Goal: Transaction & Acquisition: Download file/media

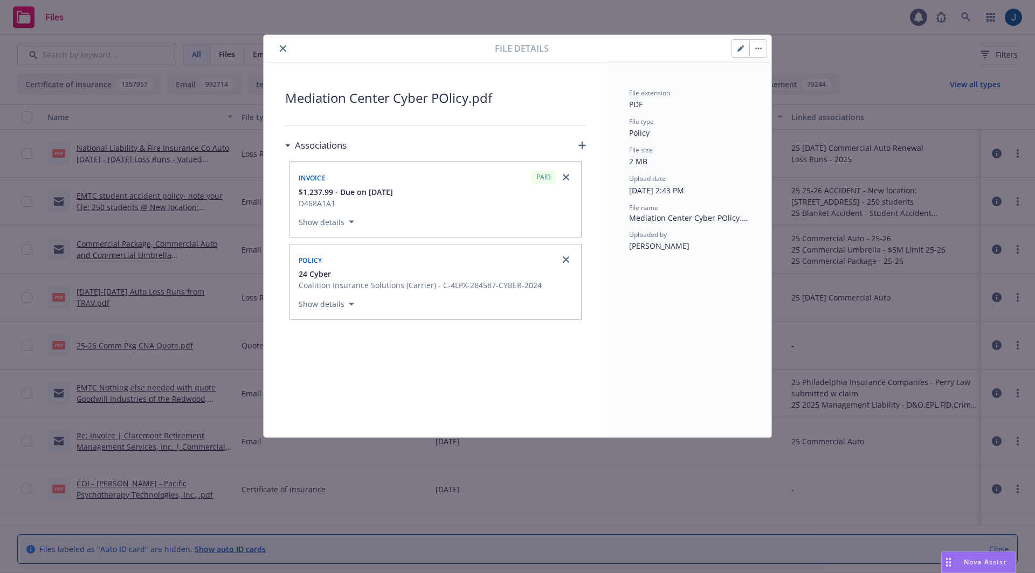
click at [761, 49] on icon "button" at bounding box center [758, 48] width 6 height 2
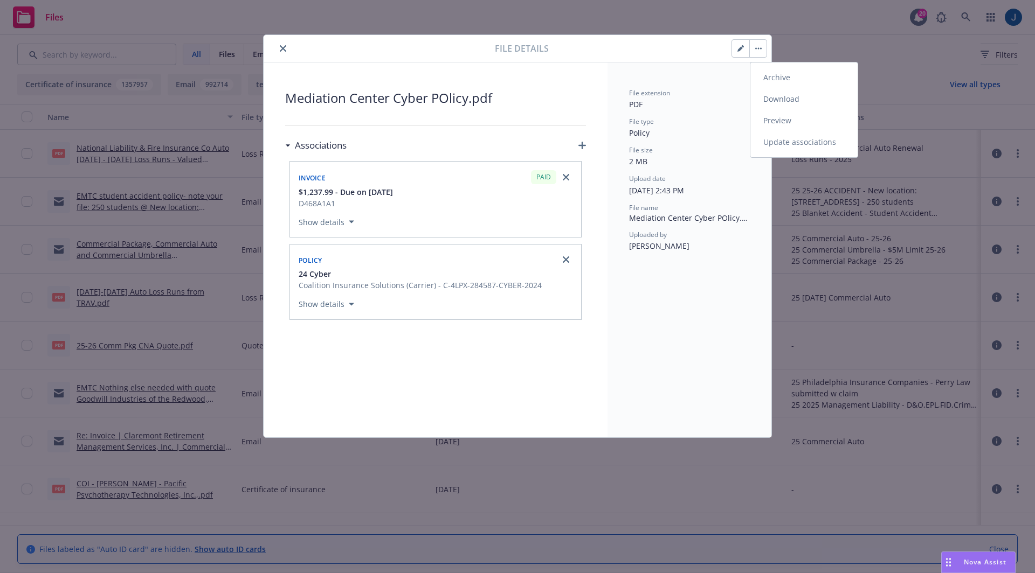
click at [778, 102] on link "Download" at bounding box center [803, 99] width 107 height 22
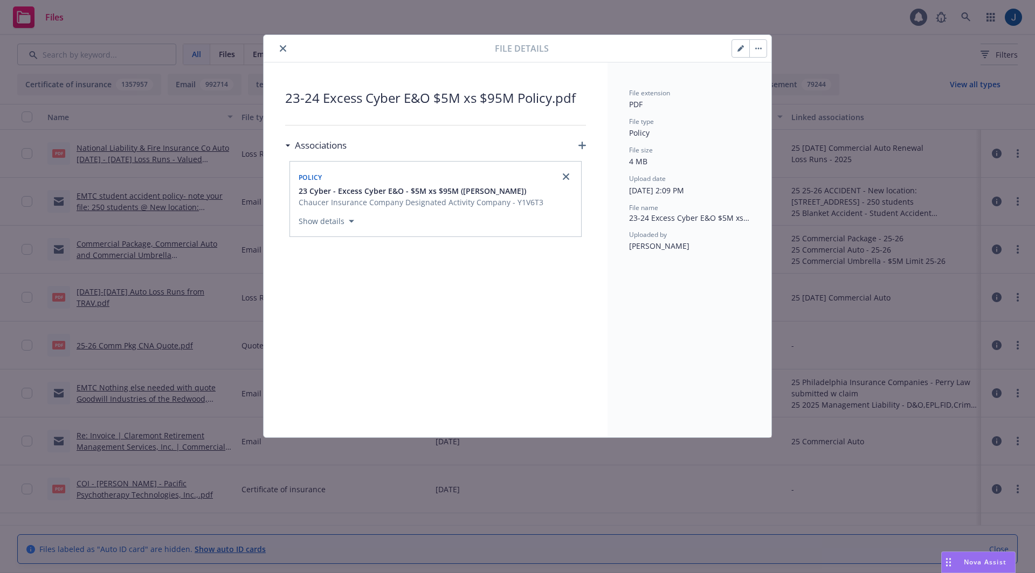
click at [758, 53] on button "button" at bounding box center [757, 48] width 17 height 17
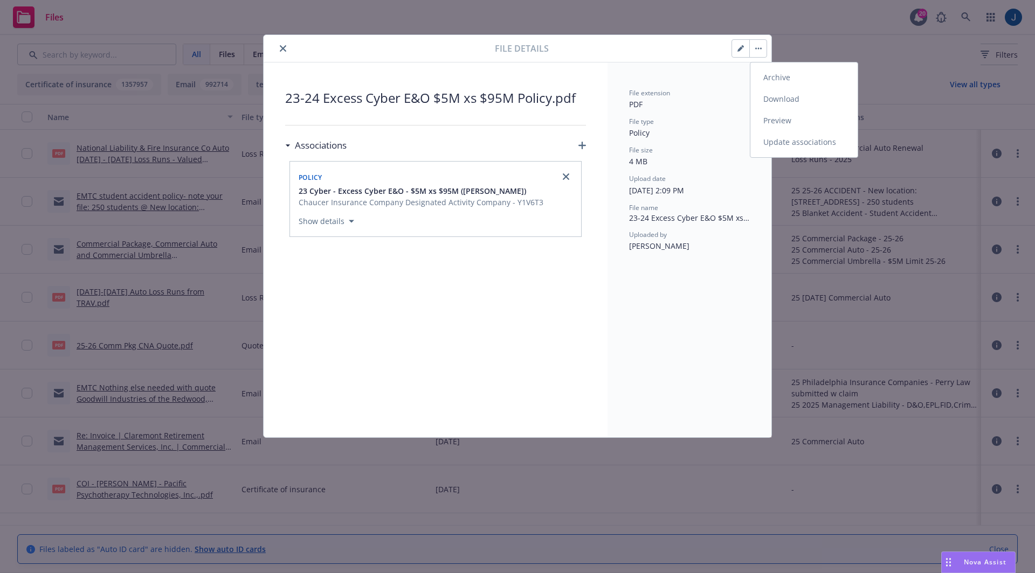
click at [766, 103] on link "Download" at bounding box center [803, 99] width 107 height 22
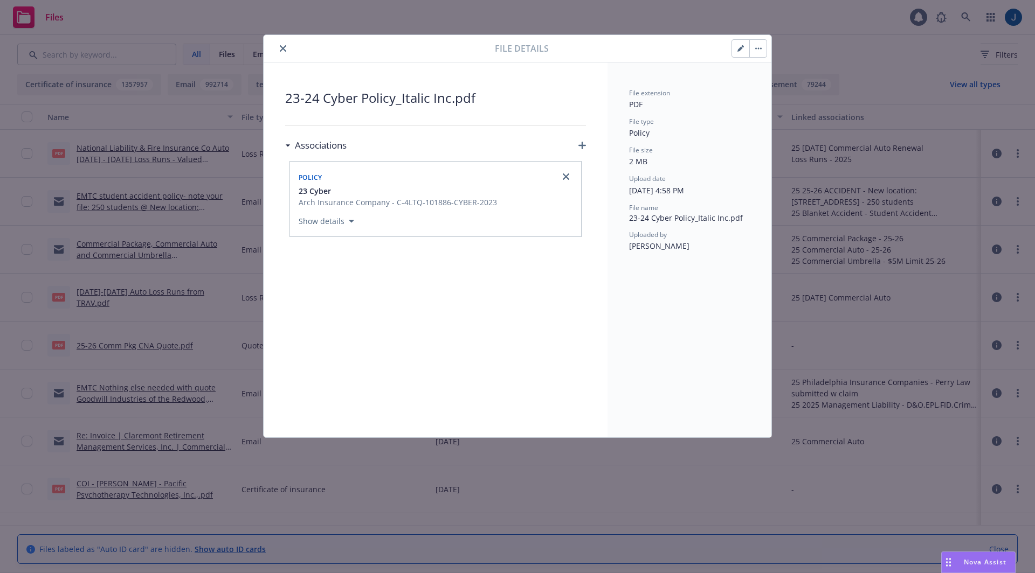
click at [753, 49] on button "button" at bounding box center [757, 48] width 17 height 17
click at [769, 94] on link "Download" at bounding box center [803, 99] width 107 height 22
click at [757, 47] on icon "button" at bounding box center [758, 48] width 6 height 2
click at [770, 100] on link "Download" at bounding box center [803, 99] width 107 height 22
click at [758, 45] on button "button" at bounding box center [757, 48] width 17 height 17
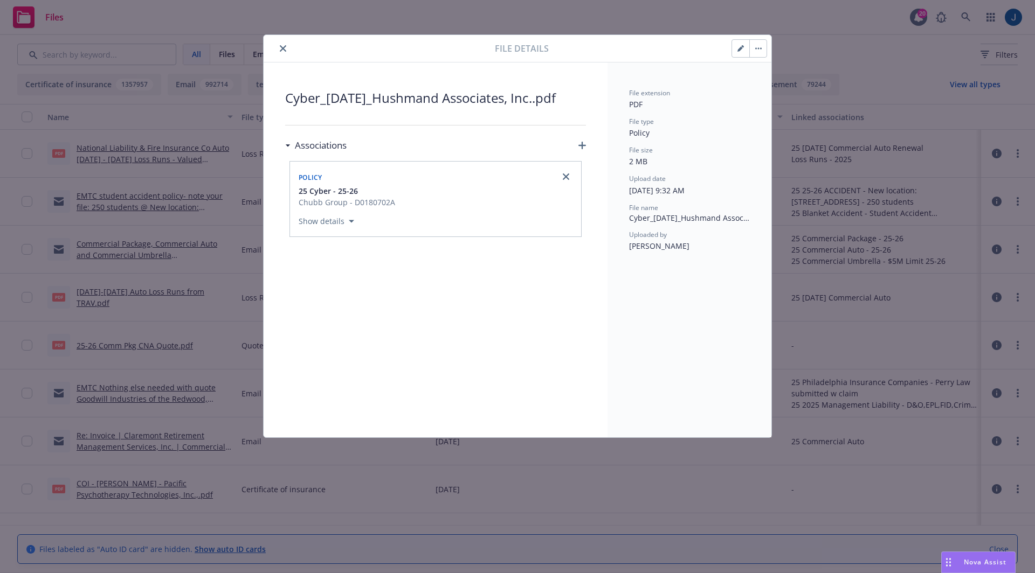
click at [773, 103] on link "Download" at bounding box center [803, 99] width 107 height 22
click at [755, 50] on button "button" at bounding box center [757, 48] width 17 height 17
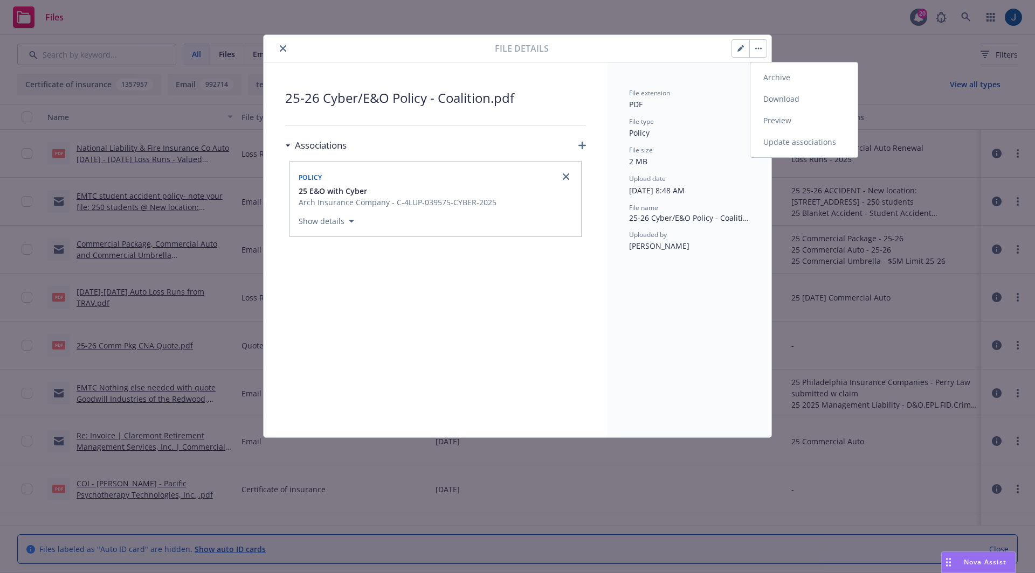
click at [770, 94] on link "Download" at bounding box center [803, 99] width 107 height 22
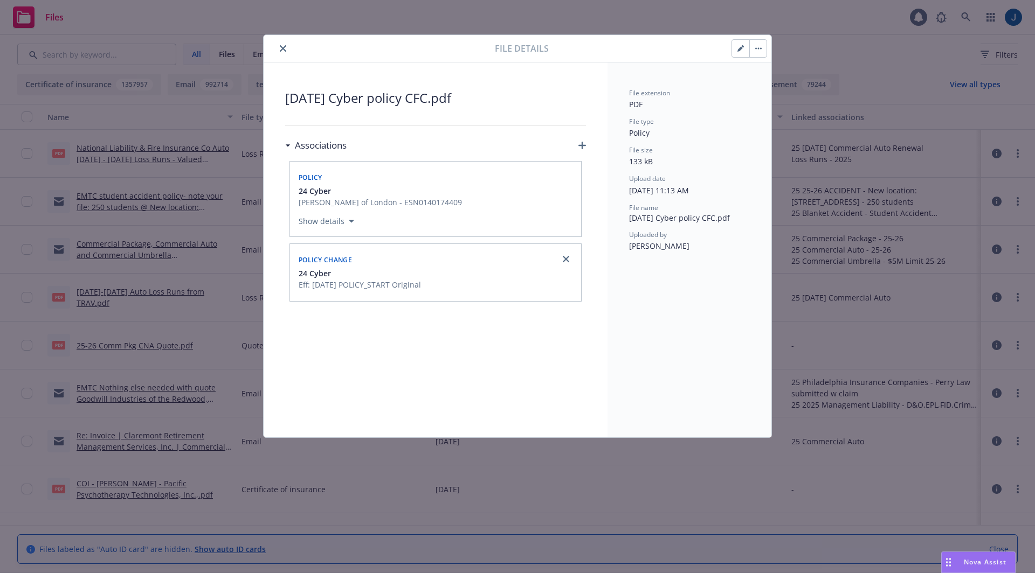
click at [761, 48] on icon "button" at bounding box center [761, 49] width 2 height 2
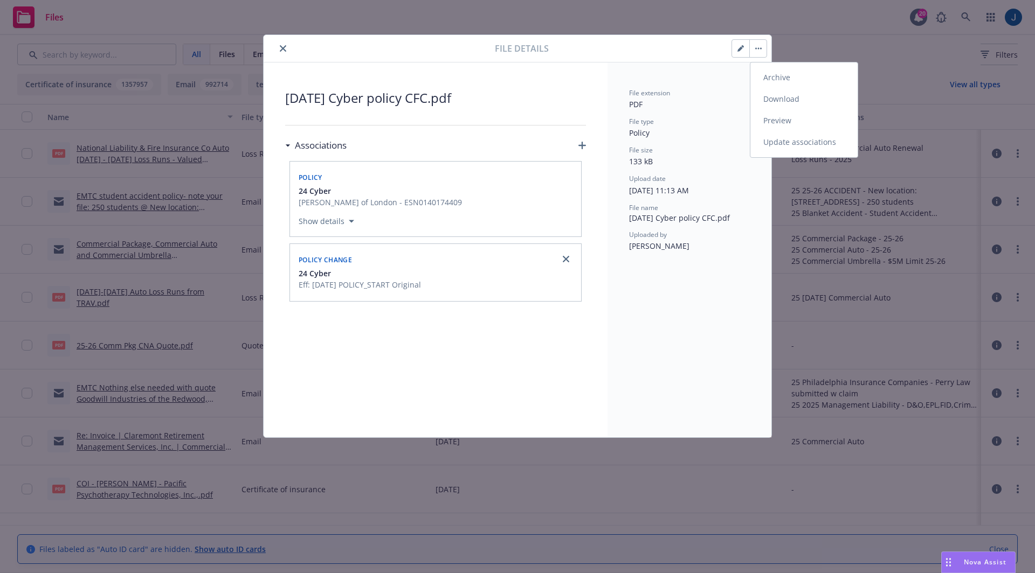
click at [770, 100] on link "Download" at bounding box center [803, 99] width 107 height 22
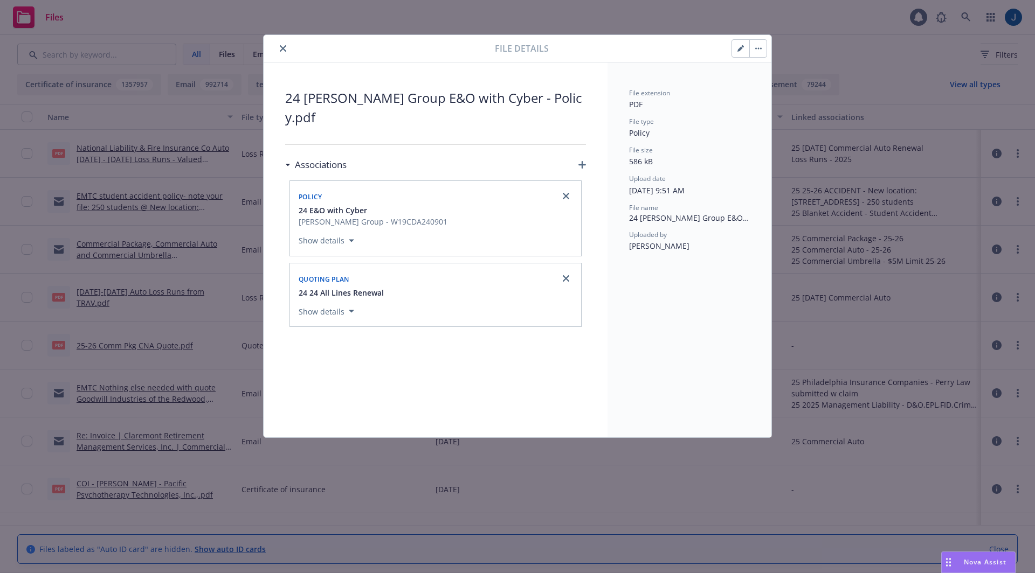
click at [757, 51] on button "button" at bounding box center [757, 48] width 17 height 17
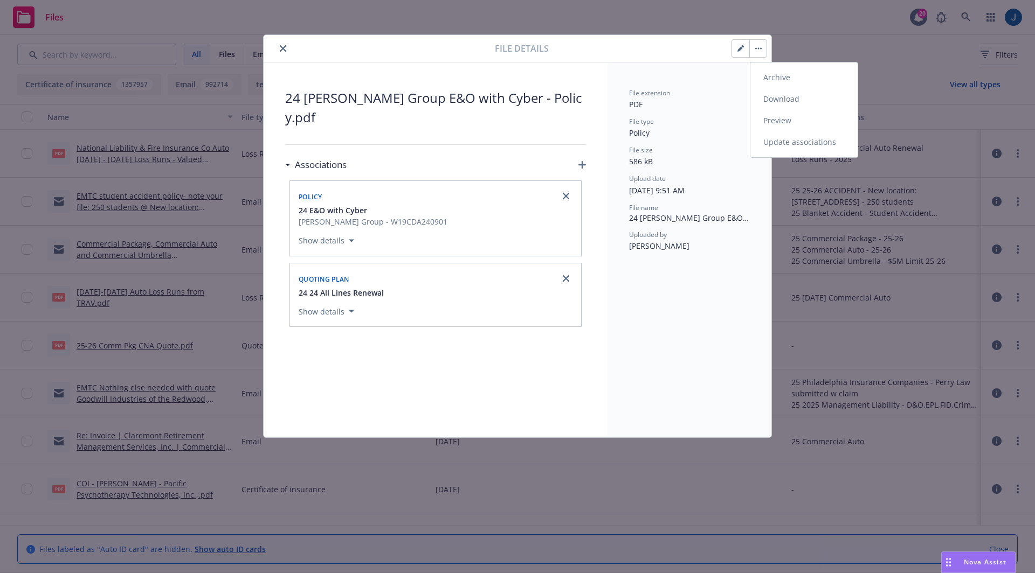
click at [770, 104] on link "Download" at bounding box center [803, 99] width 107 height 22
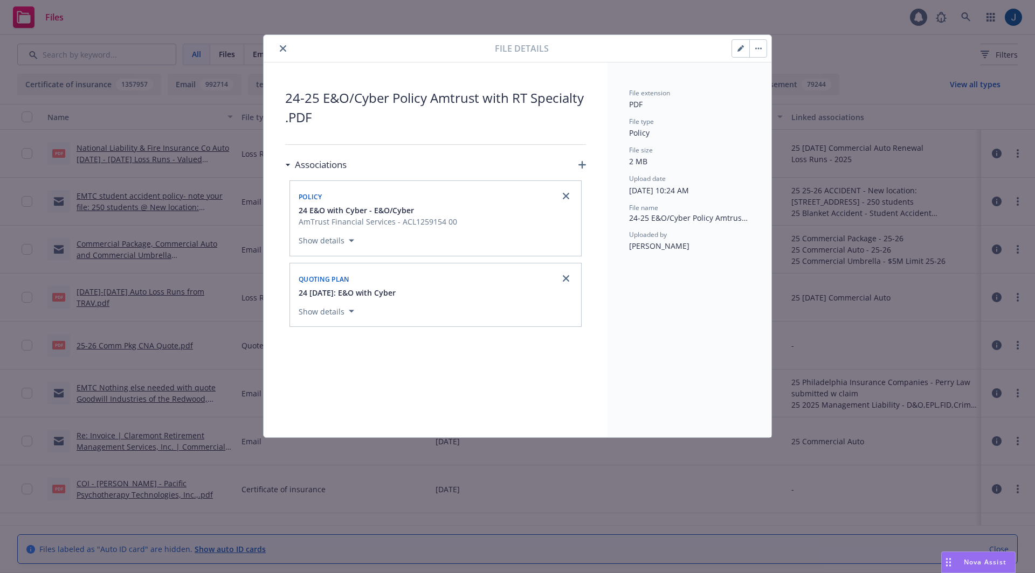
click at [756, 48] on icon "button" at bounding box center [756, 49] width 2 height 2
click at [773, 95] on link "Download" at bounding box center [803, 99] width 107 height 22
click at [755, 53] on button "button" at bounding box center [757, 48] width 17 height 17
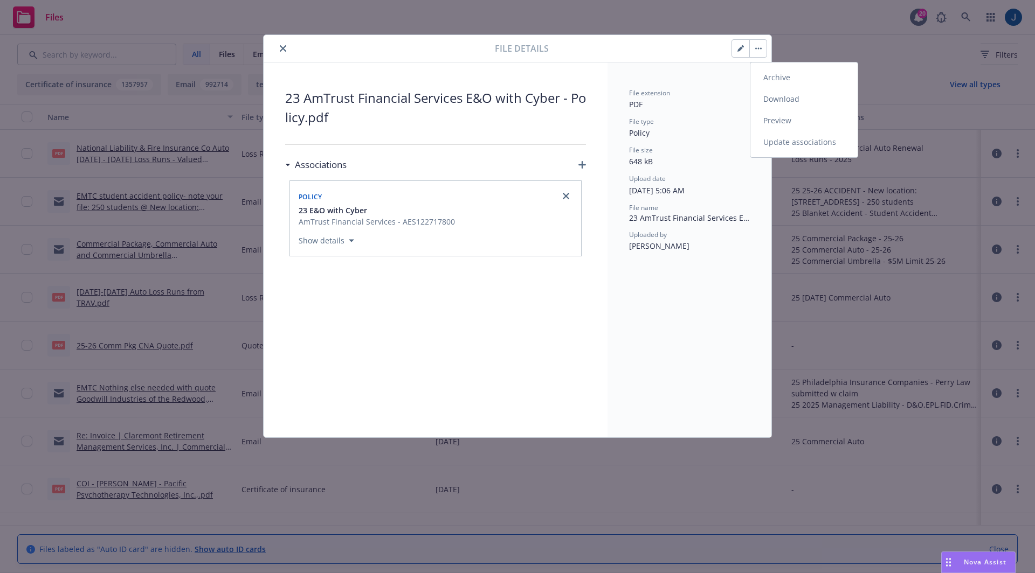
click at [777, 96] on link "Download" at bounding box center [803, 99] width 107 height 22
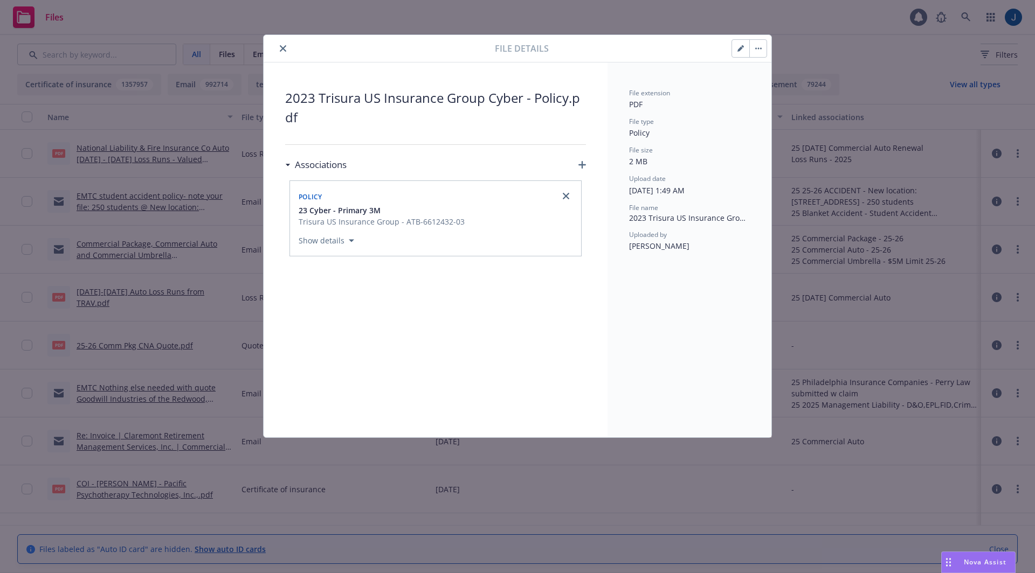
click at [753, 46] on button "button" at bounding box center [757, 48] width 17 height 17
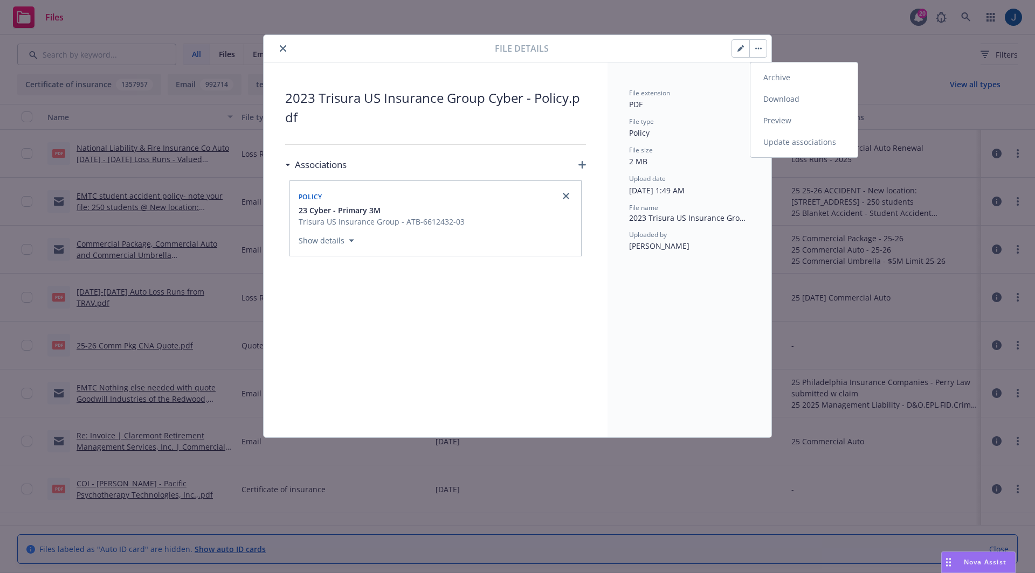
click at [771, 99] on link "Download" at bounding box center [803, 99] width 107 height 22
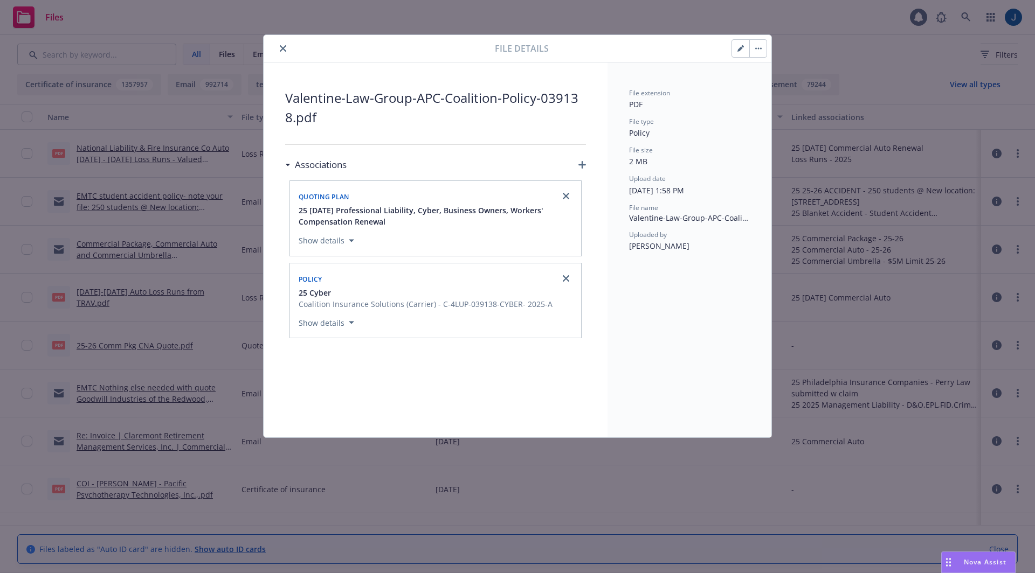
click at [761, 49] on button "button" at bounding box center [757, 48] width 17 height 17
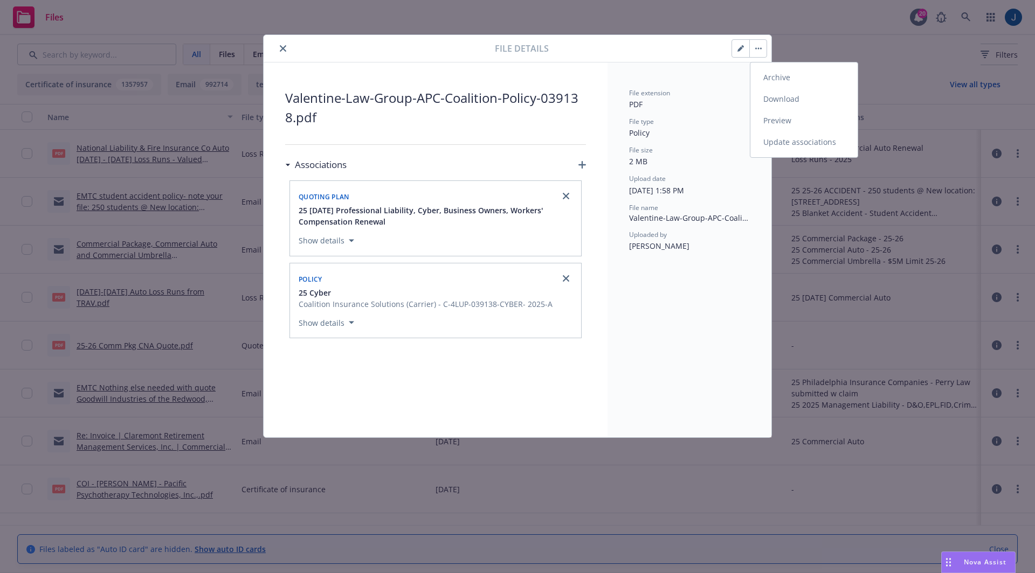
click at [775, 95] on link "Download" at bounding box center [803, 99] width 107 height 22
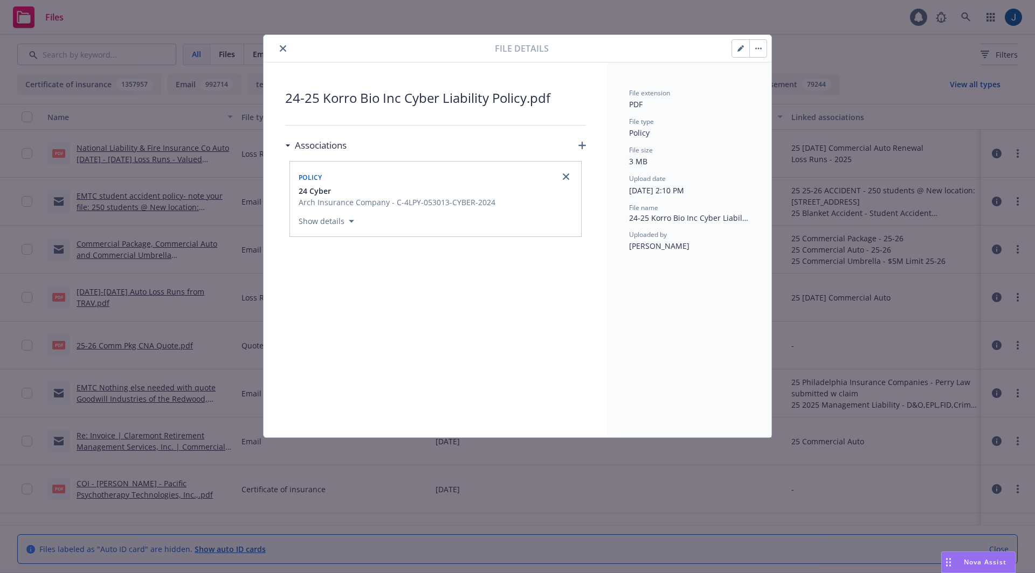
click at [755, 43] on button "button" at bounding box center [757, 48] width 17 height 17
click at [774, 90] on link "Download" at bounding box center [803, 99] width 107 height 22
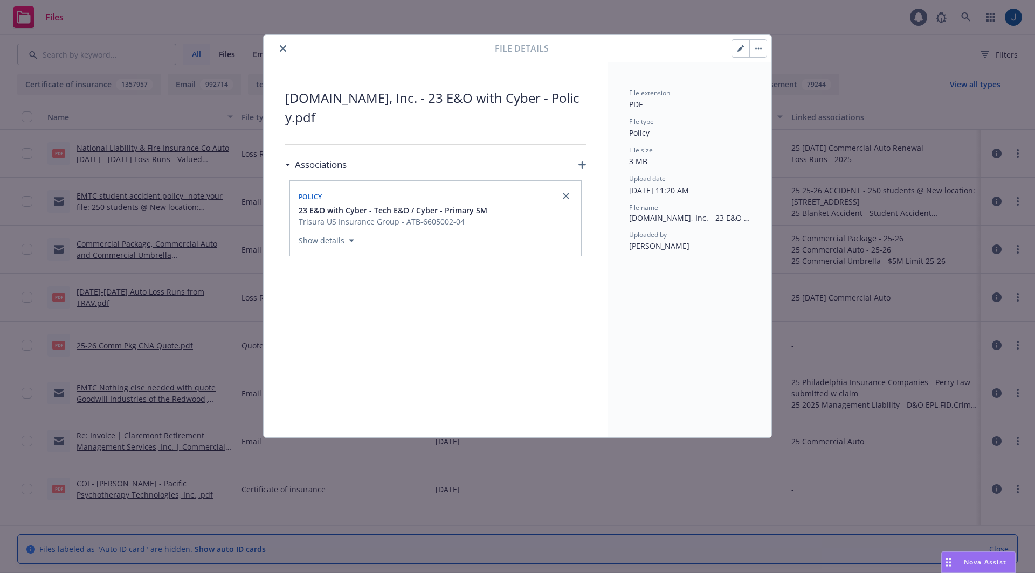
click at [757, 51] on button "button" at bounding box center [757, 48] width 17 height 17
click at [771, 106] on link "Download" at bounding box center [803, 99] width 107 height 22
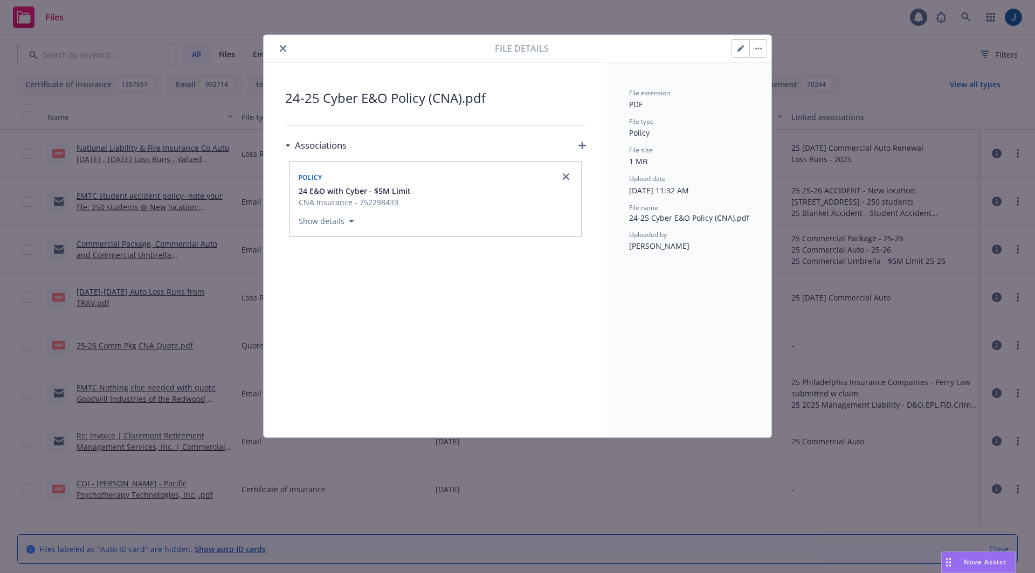
click at [760, 41] on button "button" at bounding box center [757, 48] width 17 height 17
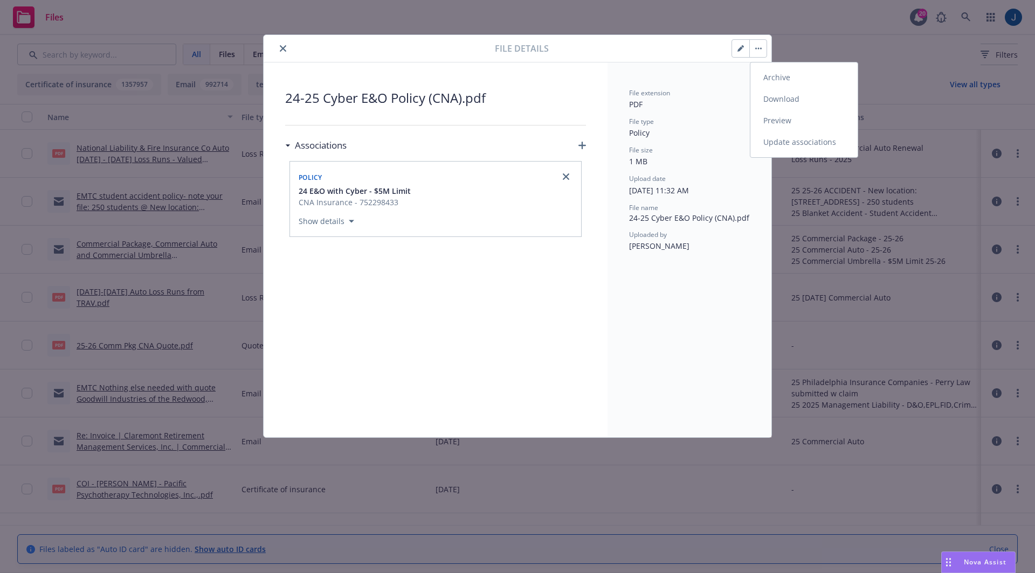
click at [780, 101] on link "Download" at bounding box center [803, 99] width 107 height 22
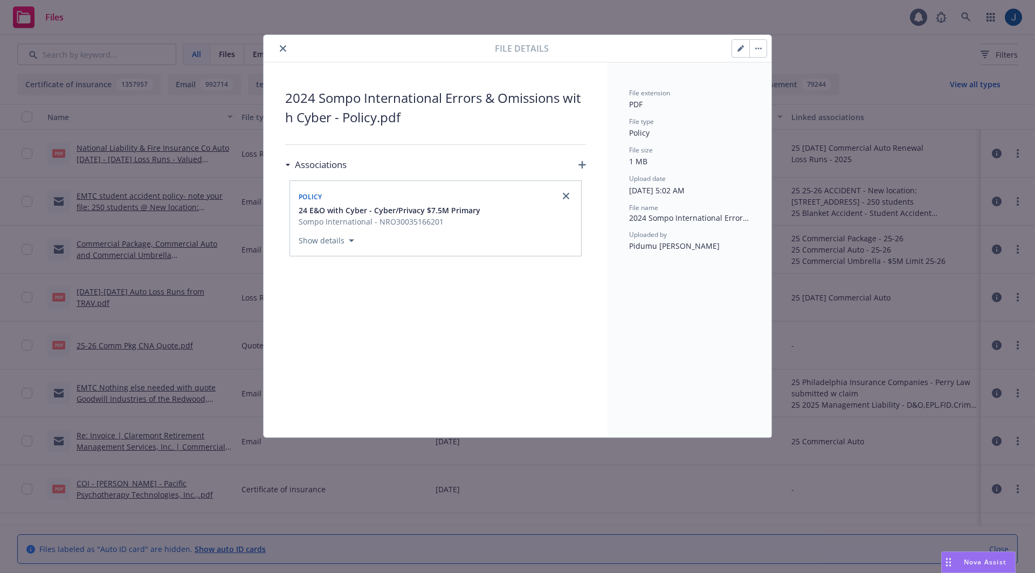
click at [760, 48] on icon "button" at bounding box center [761, 49] width 2 height 2
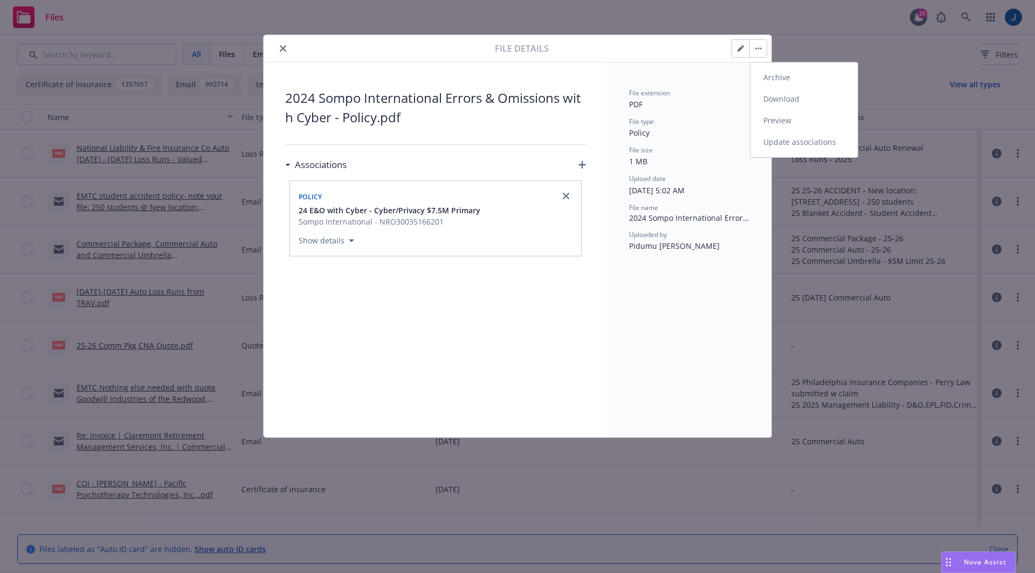
click at [779, 101] on link "Download" at bounding box center [803, 99] width 107 height 22
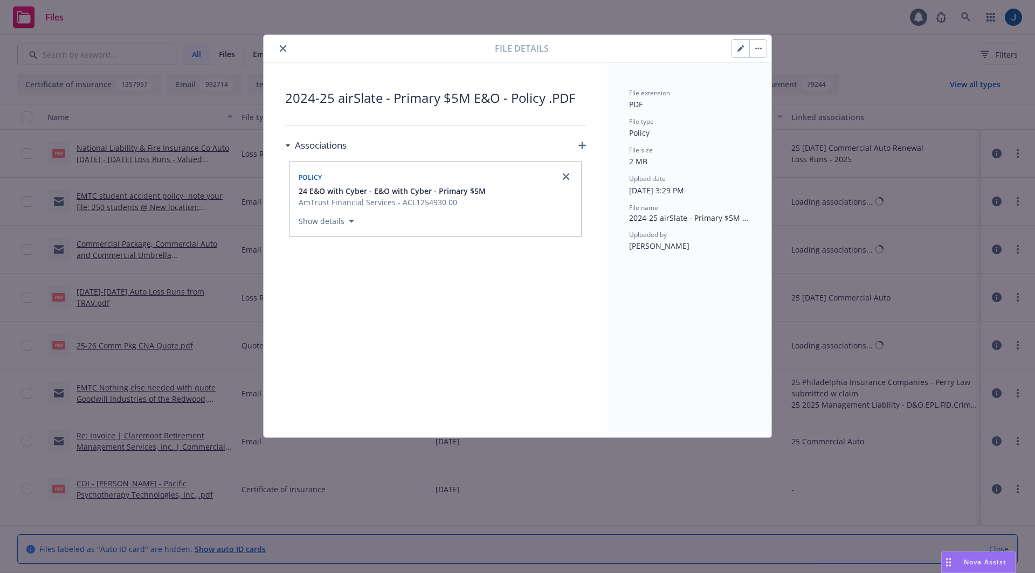
click at [757, 49] on button "button" at bounding box center [757, 48] width 17 height 17
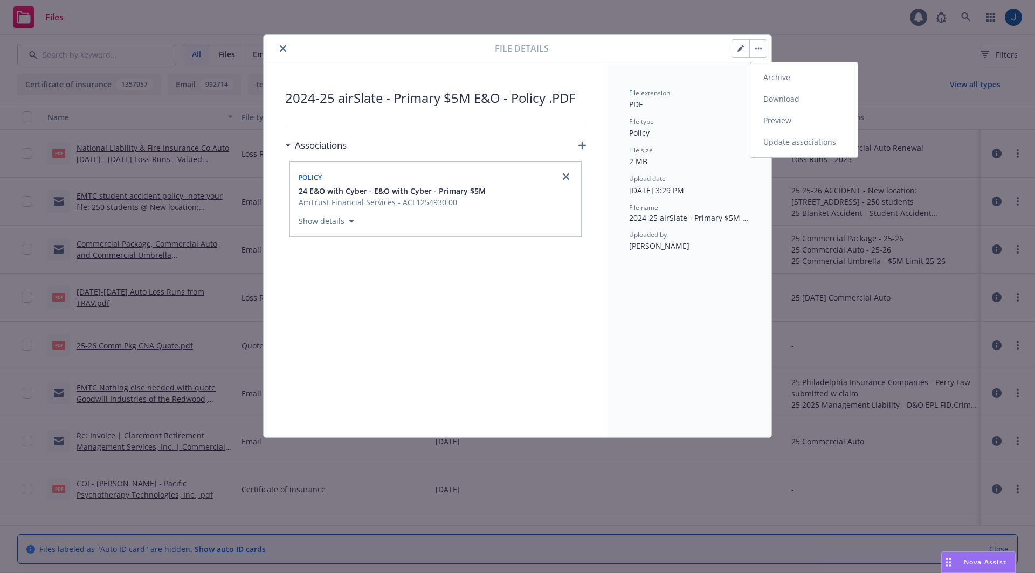
click at [770, 92] on link "Download" at bounding box center [803, 99] width 107 height 22
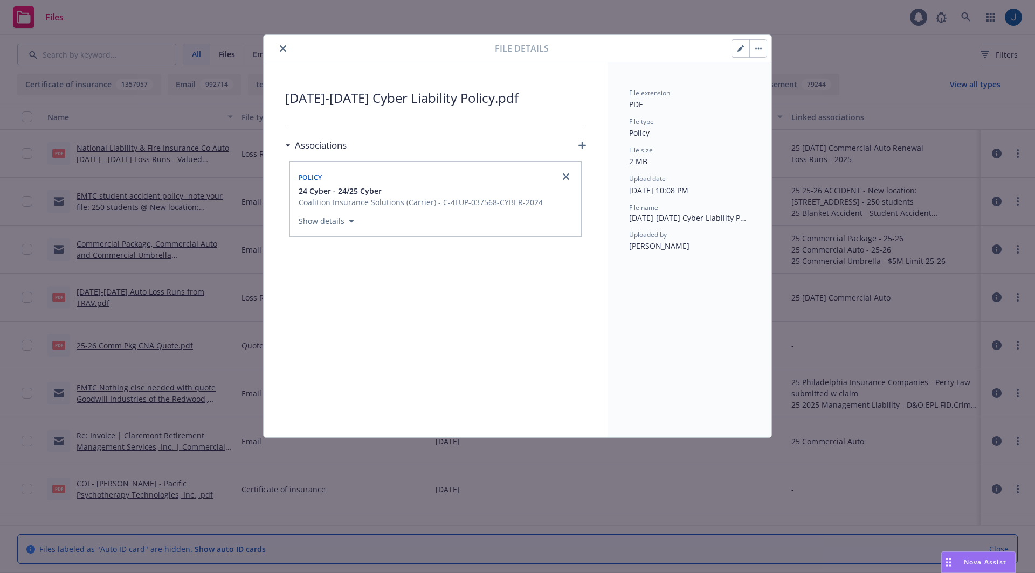
click at [748, 46] on button "button" at bounding box center [740, 48] width 17 height 17
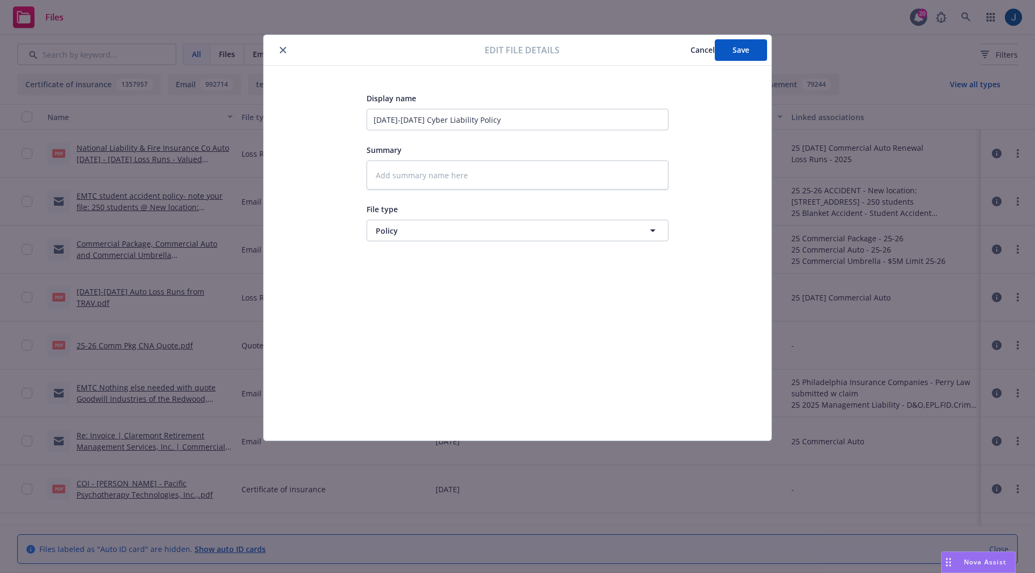
click at [690, 47] on span "Cancel" at bounding box center [702, 50] width 24 height 10
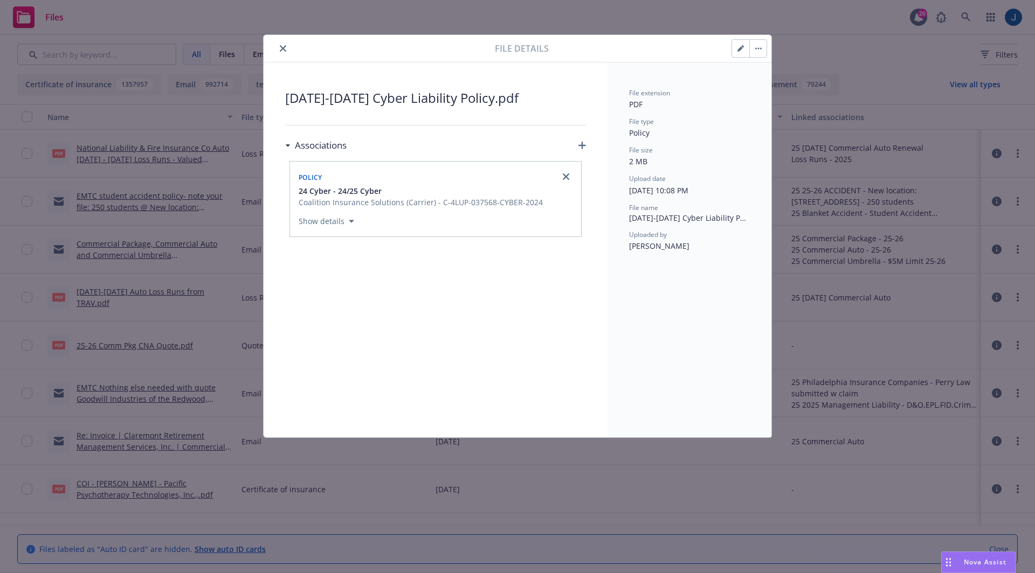
click at [756, 49] on icon "button" at bounding box center [756, 49] width 2 height 2
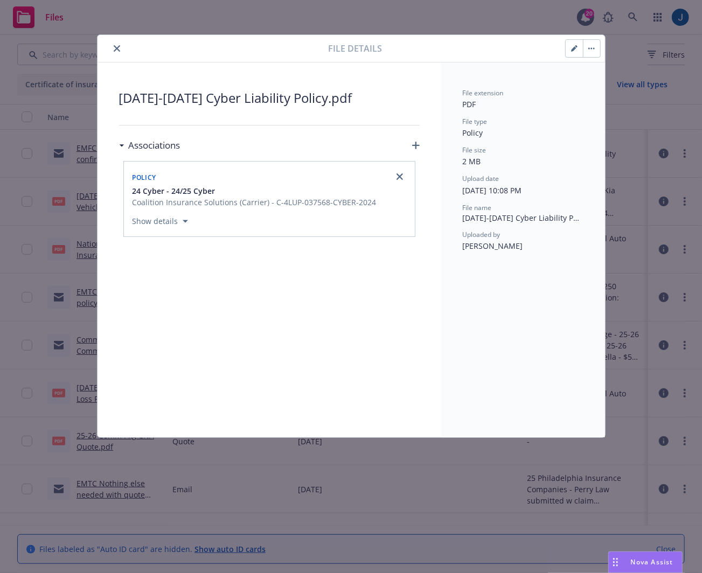
click at [593, 52] on button "button" at bounding box center [591, 48] width 17 height 17
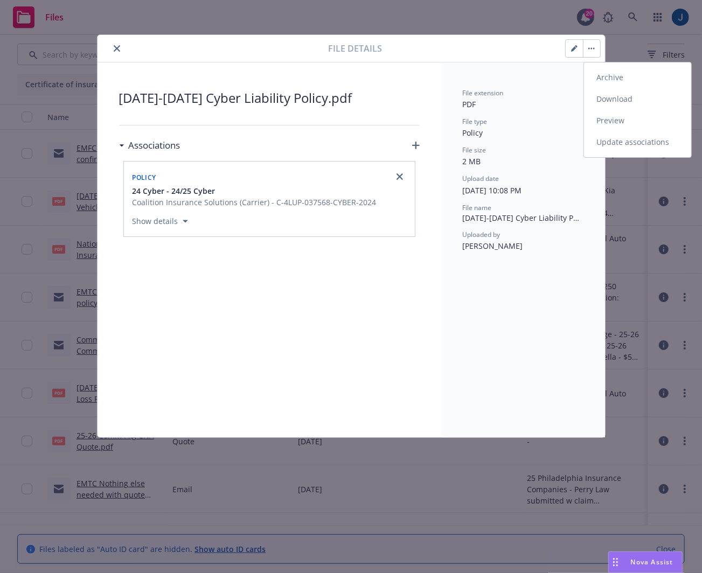
click at [631, 99] on link "Download" at bounding box center [637, 99] width 107 height 22
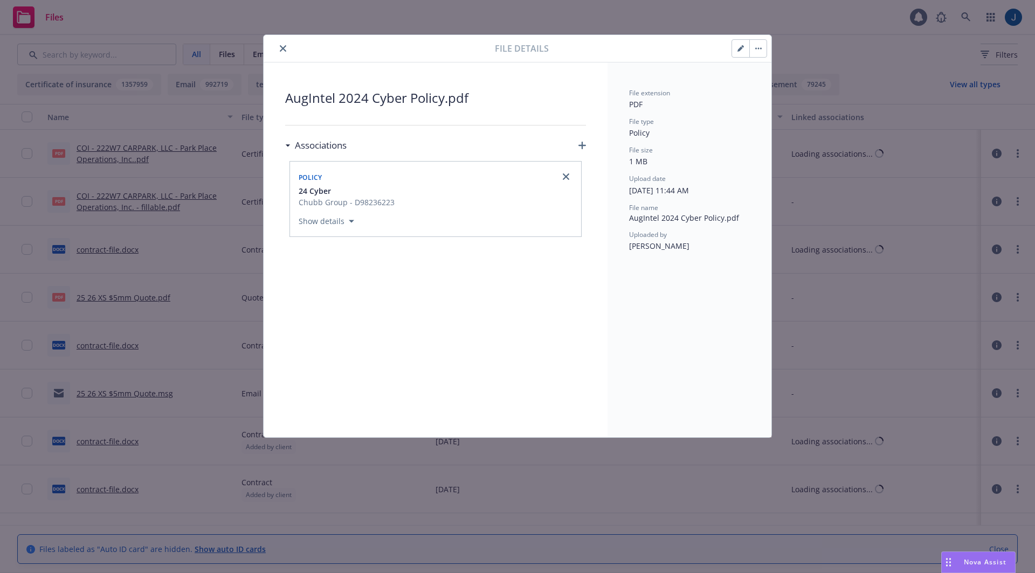
click at [763, 49] on button "button" at bounding box center [757, 48] width 17 height 17
click at [776, 97] on link "Download" at bounding box center [803, 99] width 107 height 22
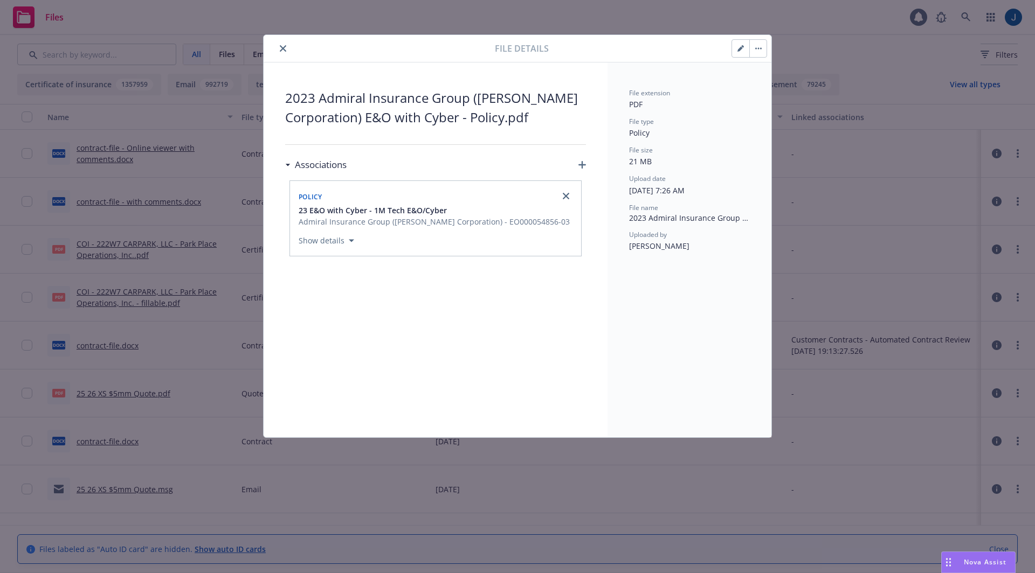
click at [764, 48] on button "button" at bounding box center [757, 48] width 17 height 17
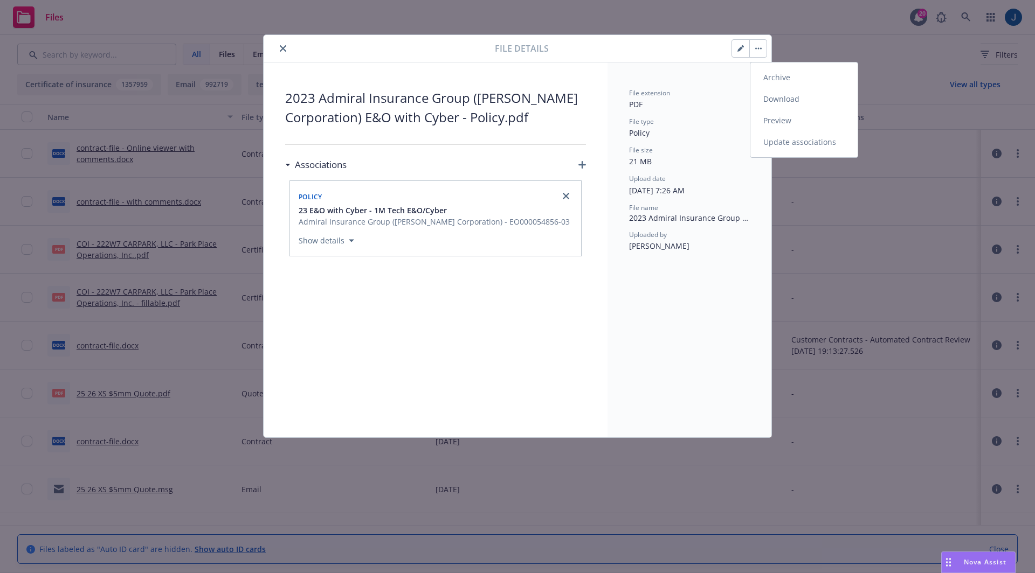
click at [767, 99] on link "Download" at bounding box center [803, 99] width 107 height 22
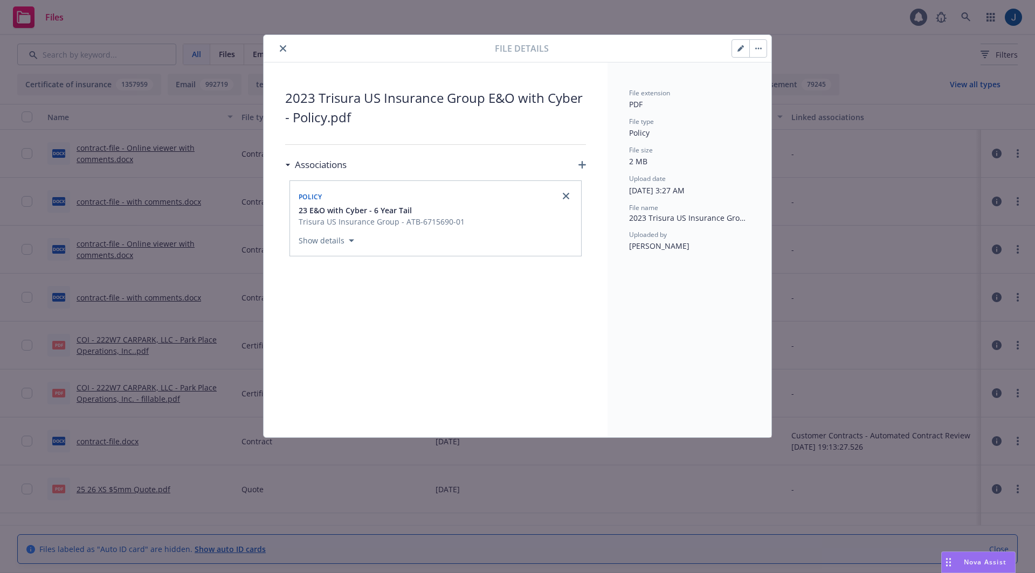
click at [765, 47] on button "button" at bounding box center [757, 48] width 17 height 17
click at [779, 100] on link "Download" at bounding box center [803, 99] width 107 height 22
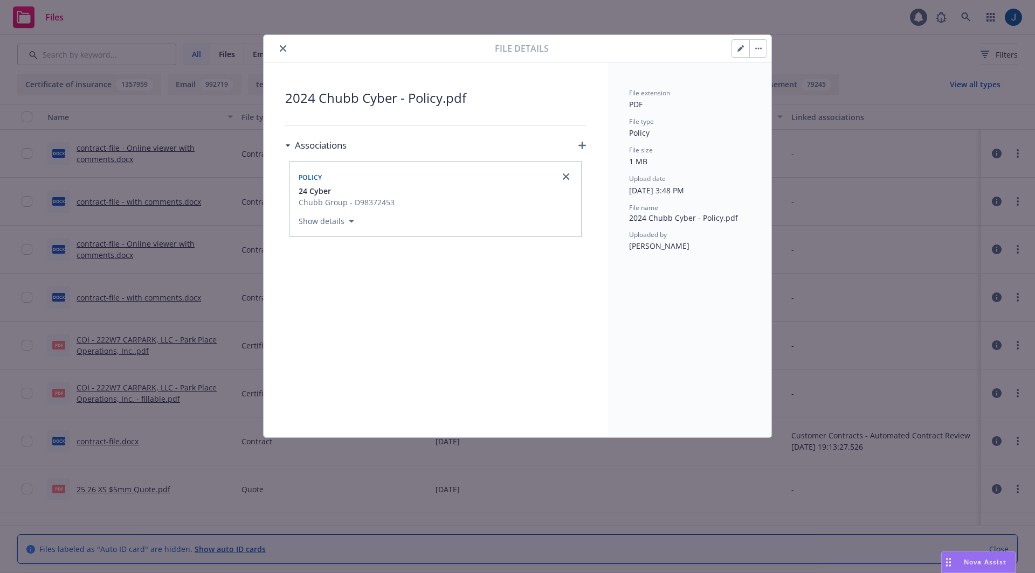
click at [764, 47] on button "button" at bounding box center [757, 48] width 17 height 17
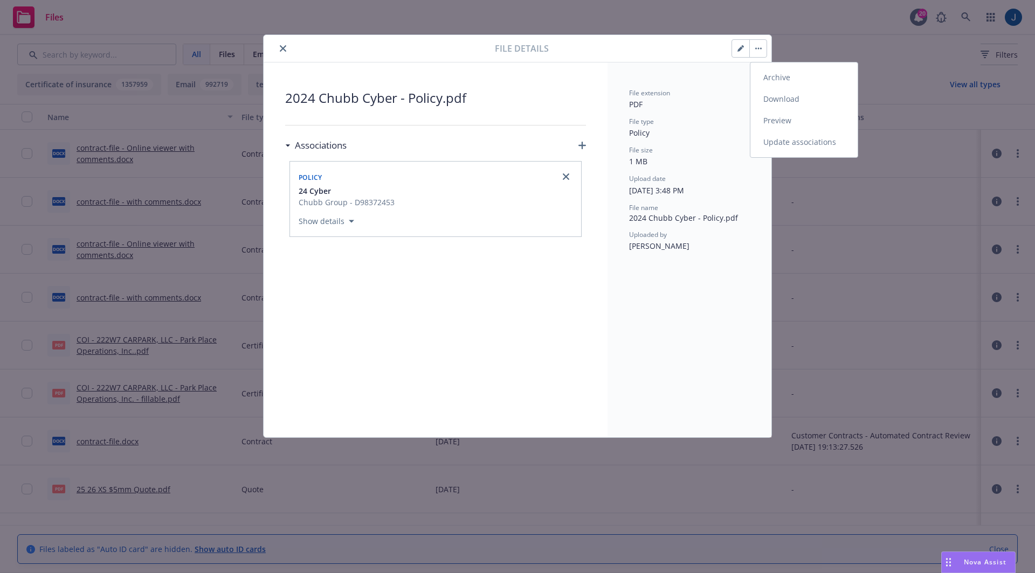
click at [765, 100] on link "Download" at bounding box center [803, 99] width 107 height 22
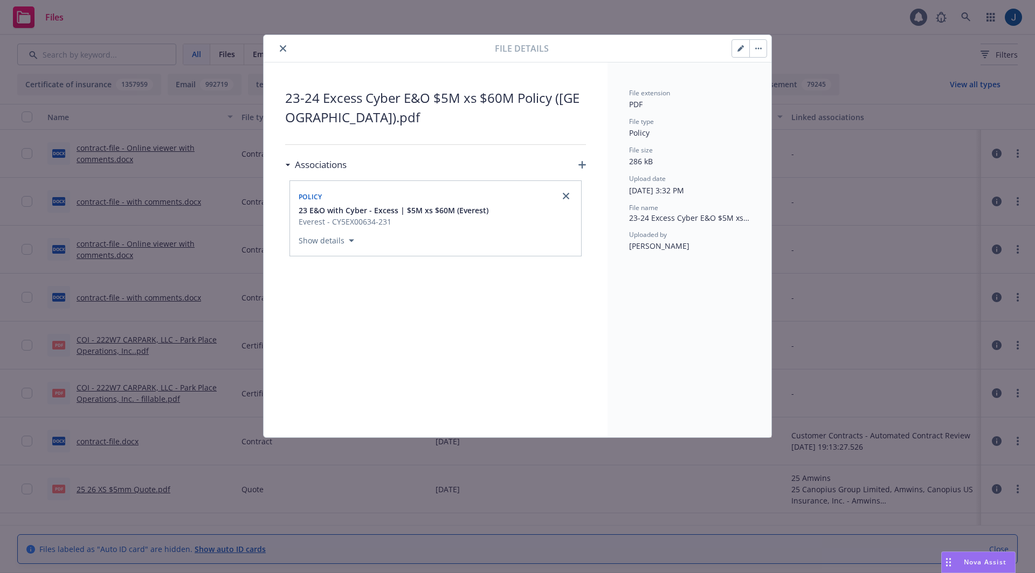
click at [760, 49] on button "button" at bounding box center [757, 48] width 17 height 17
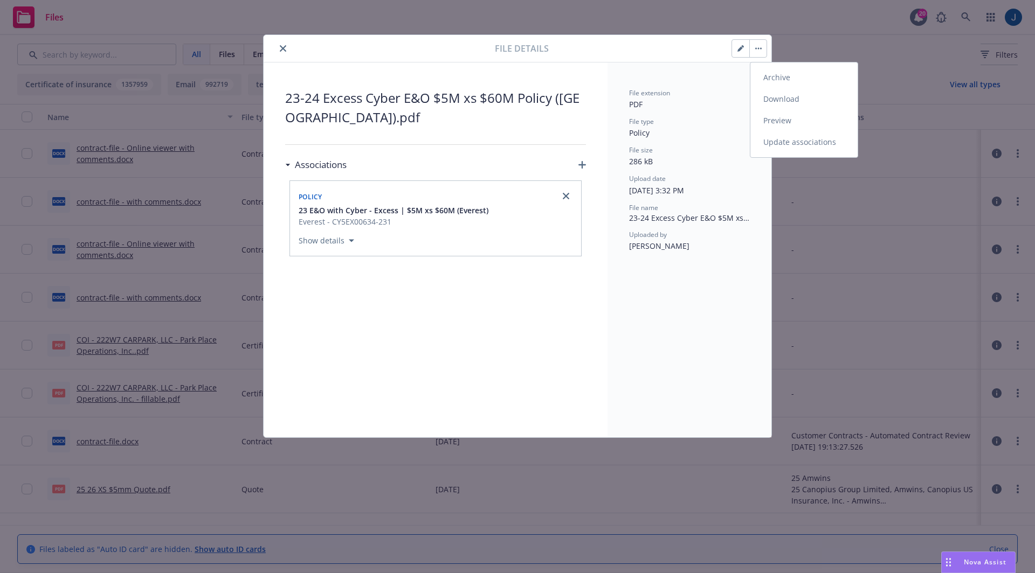
click at [777, 99] on link "Download" at bounding box center [803, 99] width 107 height 22
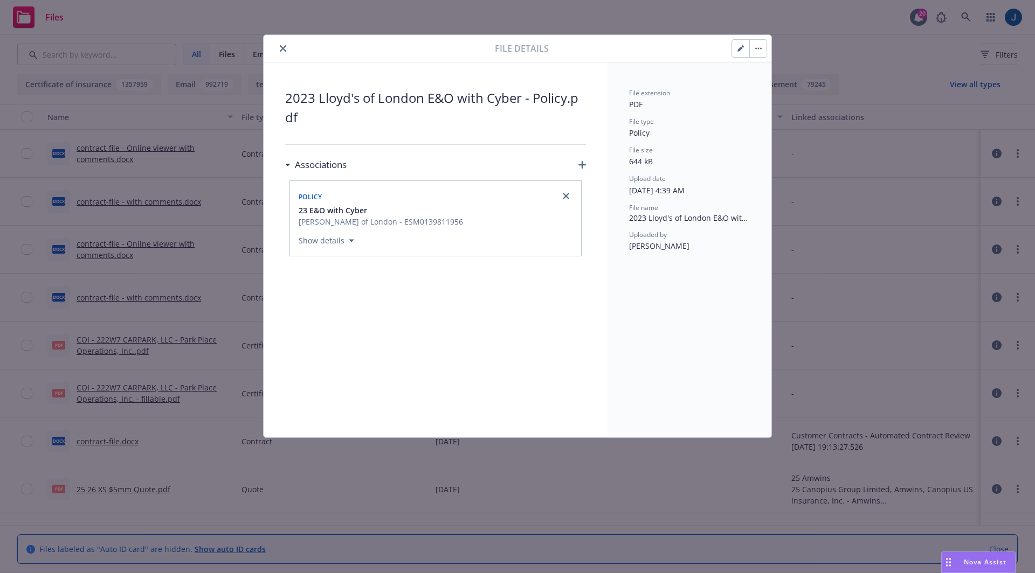
click at [760, 48] on icon "button" at bounding box center [761, 49] width 2 height 2
click at [757, 94] on link "Download" at bounding box center [803, 99] width 107 height 22
